Goal: Information Seeking & Learning: Learn about a topic

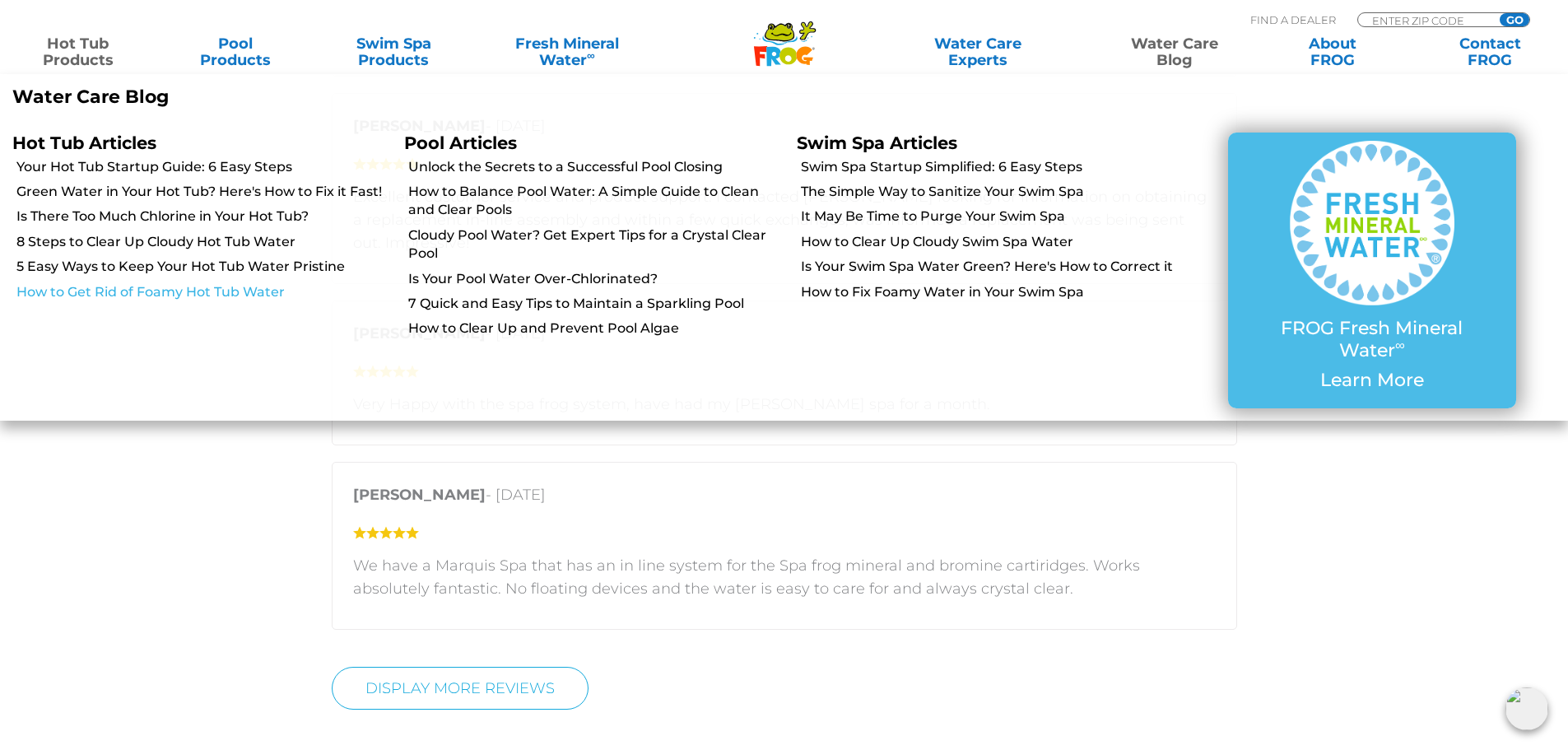
click at [232, 285] on link "How to Get Rid of Foamy Hot Tub Water" at bounding box center [204, 292] width 375 height 18
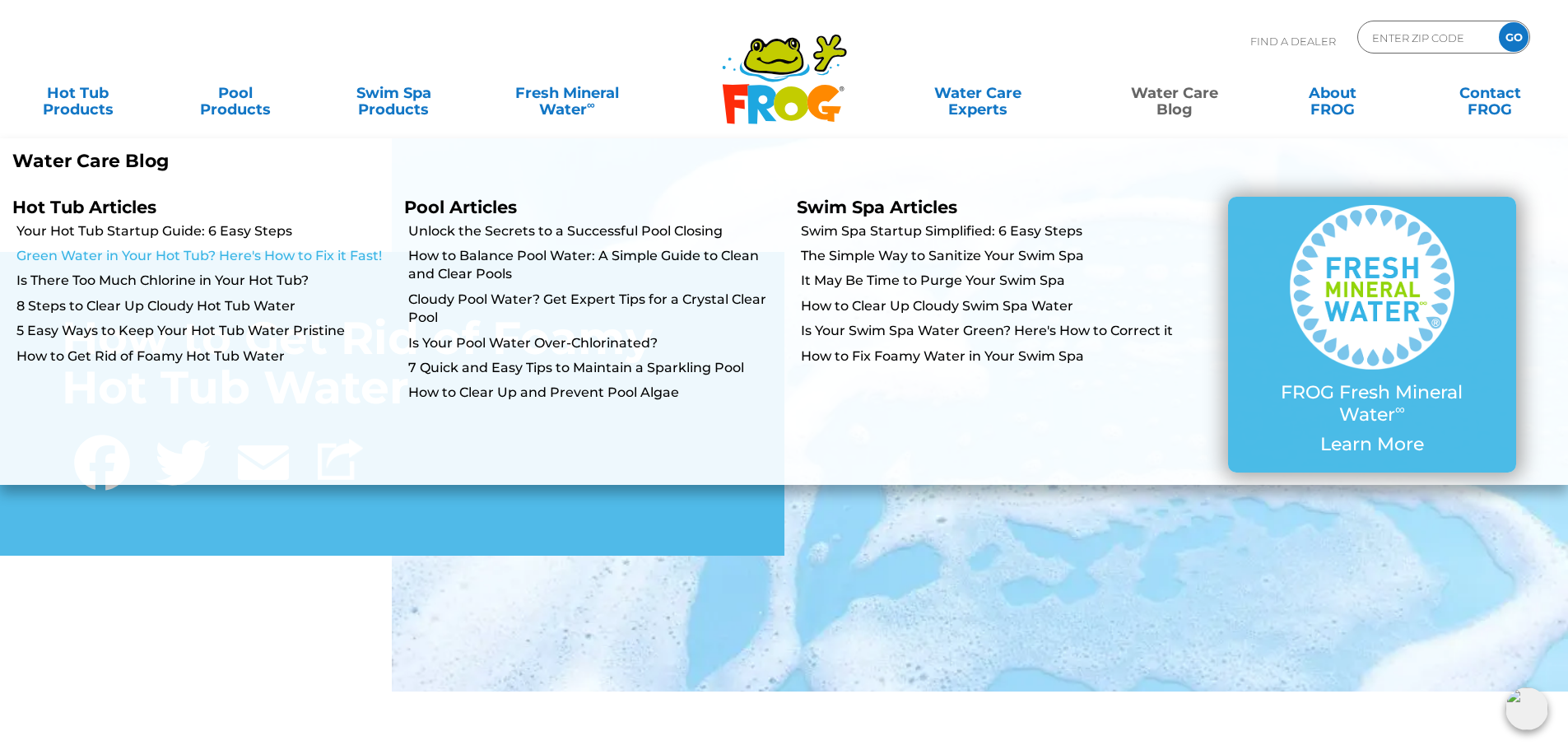
click at [99, 252] on link "Green Water in Your Hot Tub? Here's How to Fix it Fast!" at bounding box center [204, 255] width 375 height 18
